Goal: Check status: Check status

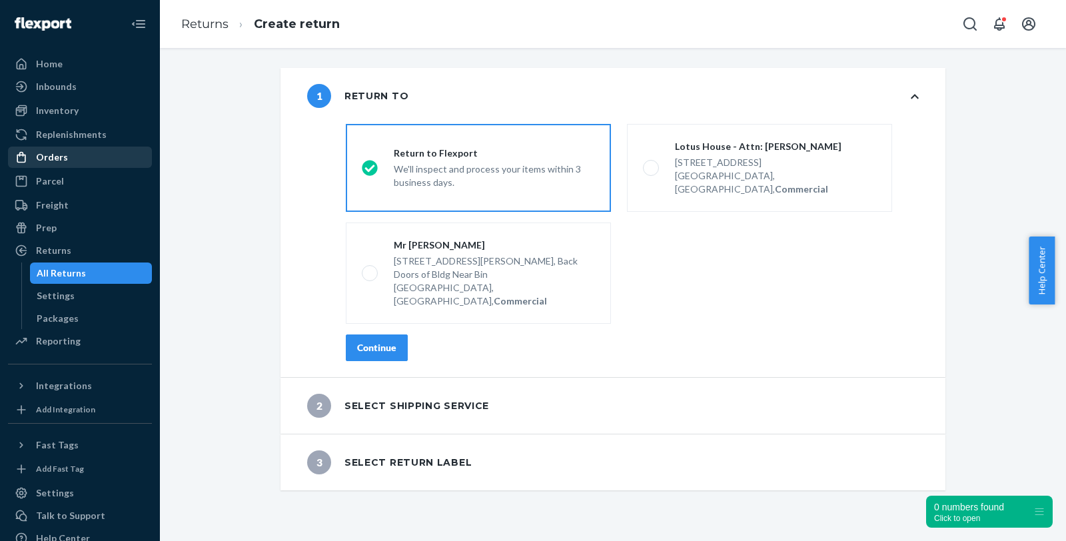
click at [41, 160] on div "Orders" at bounding box center [52, 157] width 32 height 13
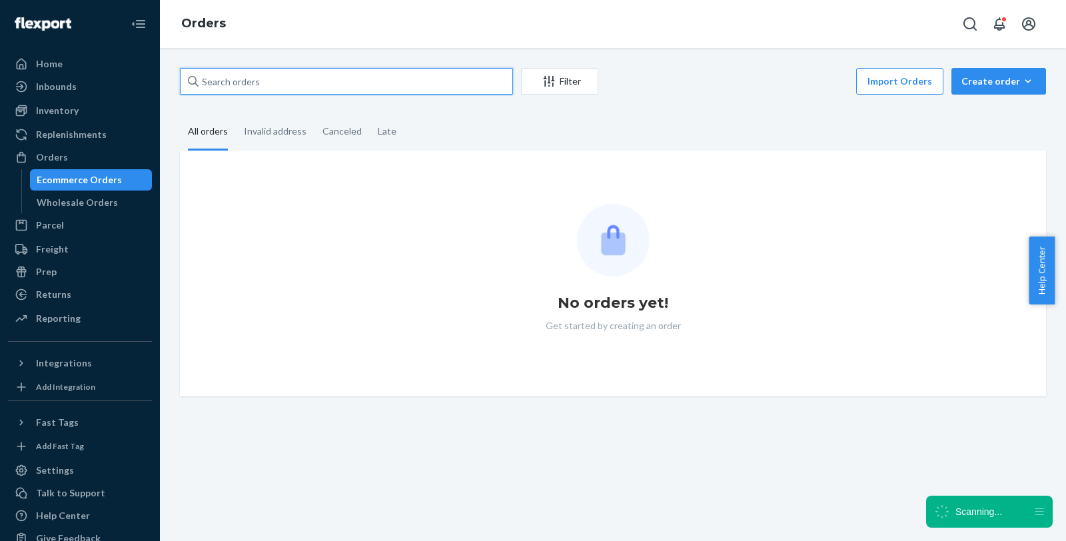
click at [328, 69] on input "text" at bounding box center [346, 81] width 333 height 27
paste input "US25357489"
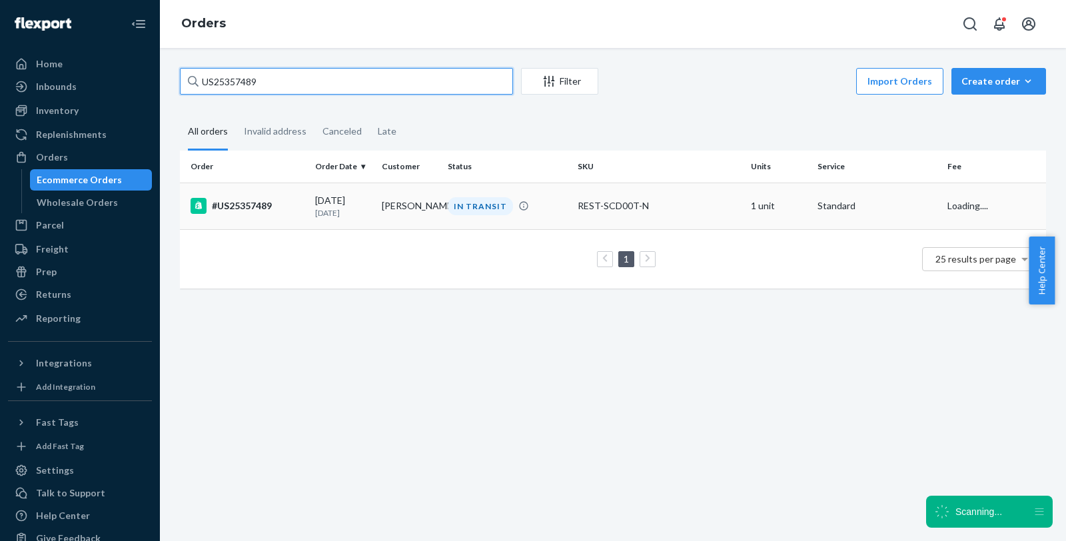
type input "US25357489"
click at [247, 207] on div "#US25357489" at bounding box center [247, 206] width 114 height 16
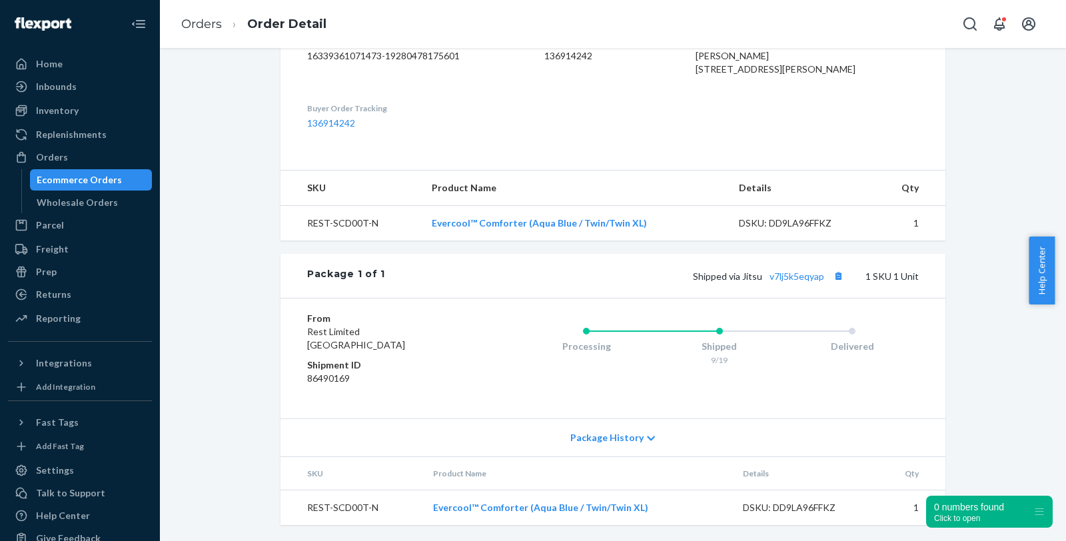
scroll to position [388, 0]
click at [775, 276] on link "v7lj5k5eqyap" at bounding box center [796, 275] width 55 height 11
